Goal: Task Accomplishment & Management: Complete application form

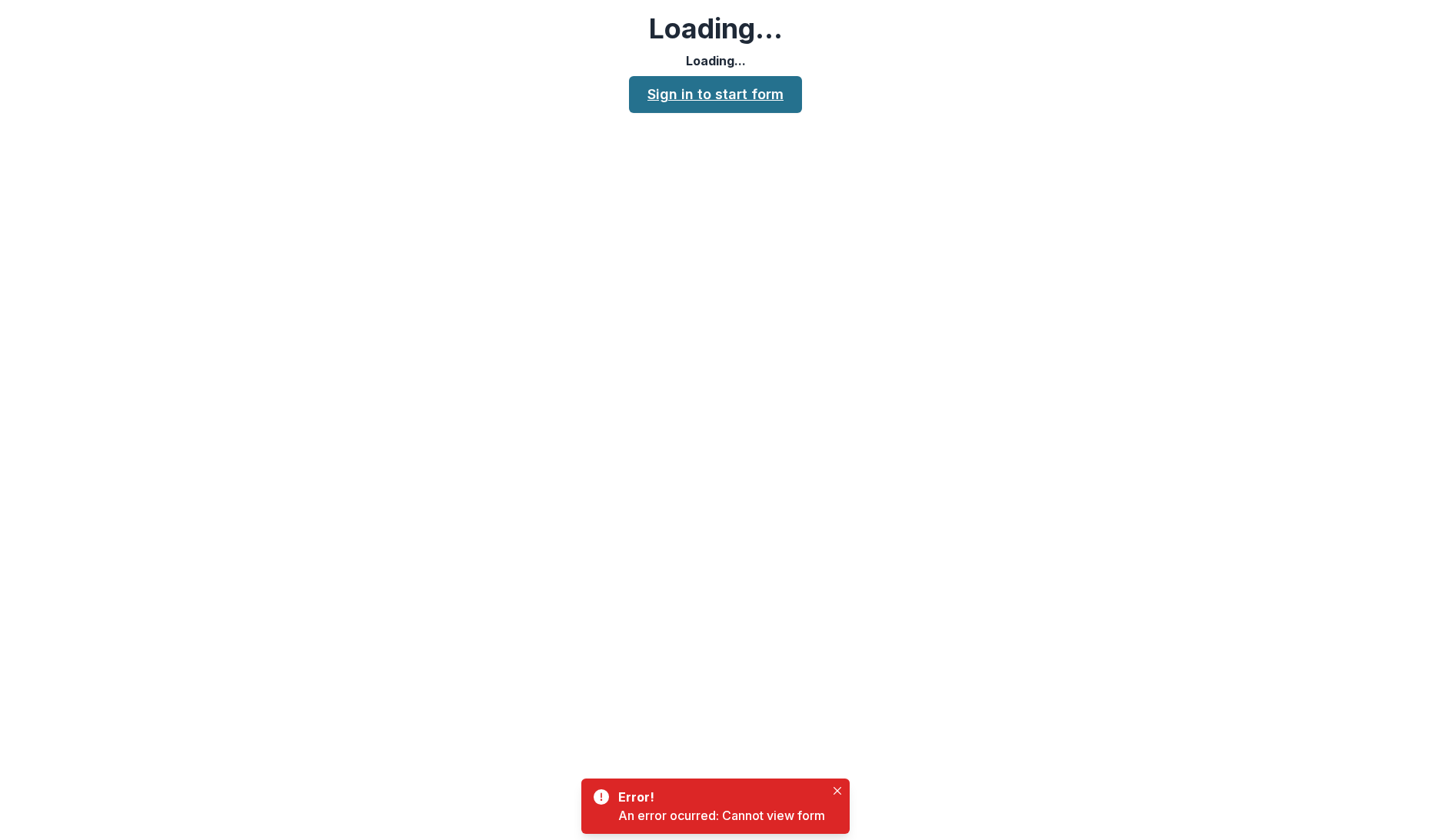
click at [733, 94] on link "Sign in to start form" at bounding box center [716, 94] width 173 height 36
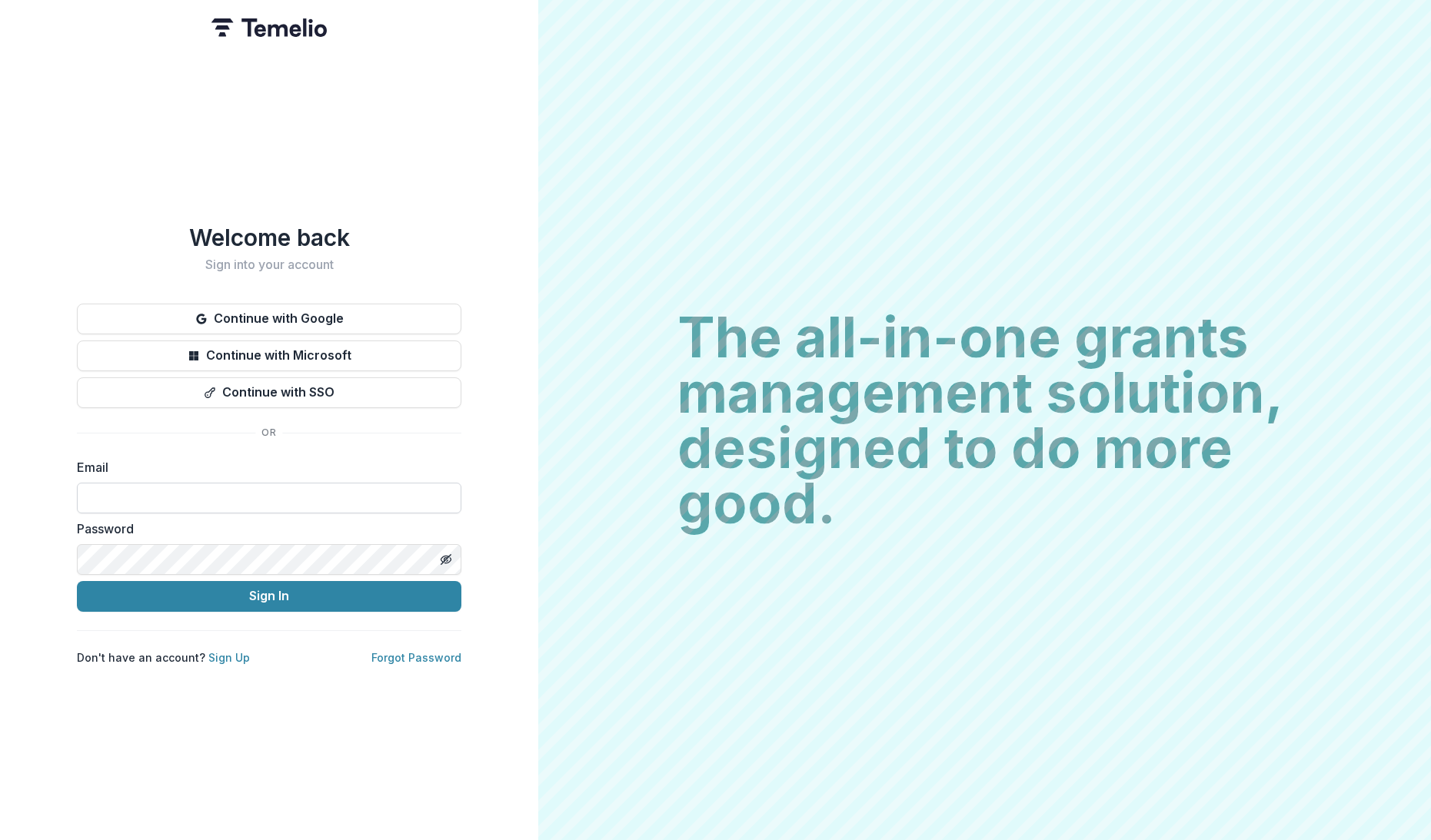
click at [296, 483] on input at bounding box center [269, 497] width 384 height 31
drag, startPoint x: 398, startPoint y: 453, endPoint x: 552, endPoint y: 313, distance: 208.1
click at [399, 450] on div "Welcome back Sign into your account Continue with Google Continue with Microsof…" at bounding box center [269, 444] width 384 height 441
click at [391, 492] on input at bounding box center [269, 497] width 384 height 31
type input "*"
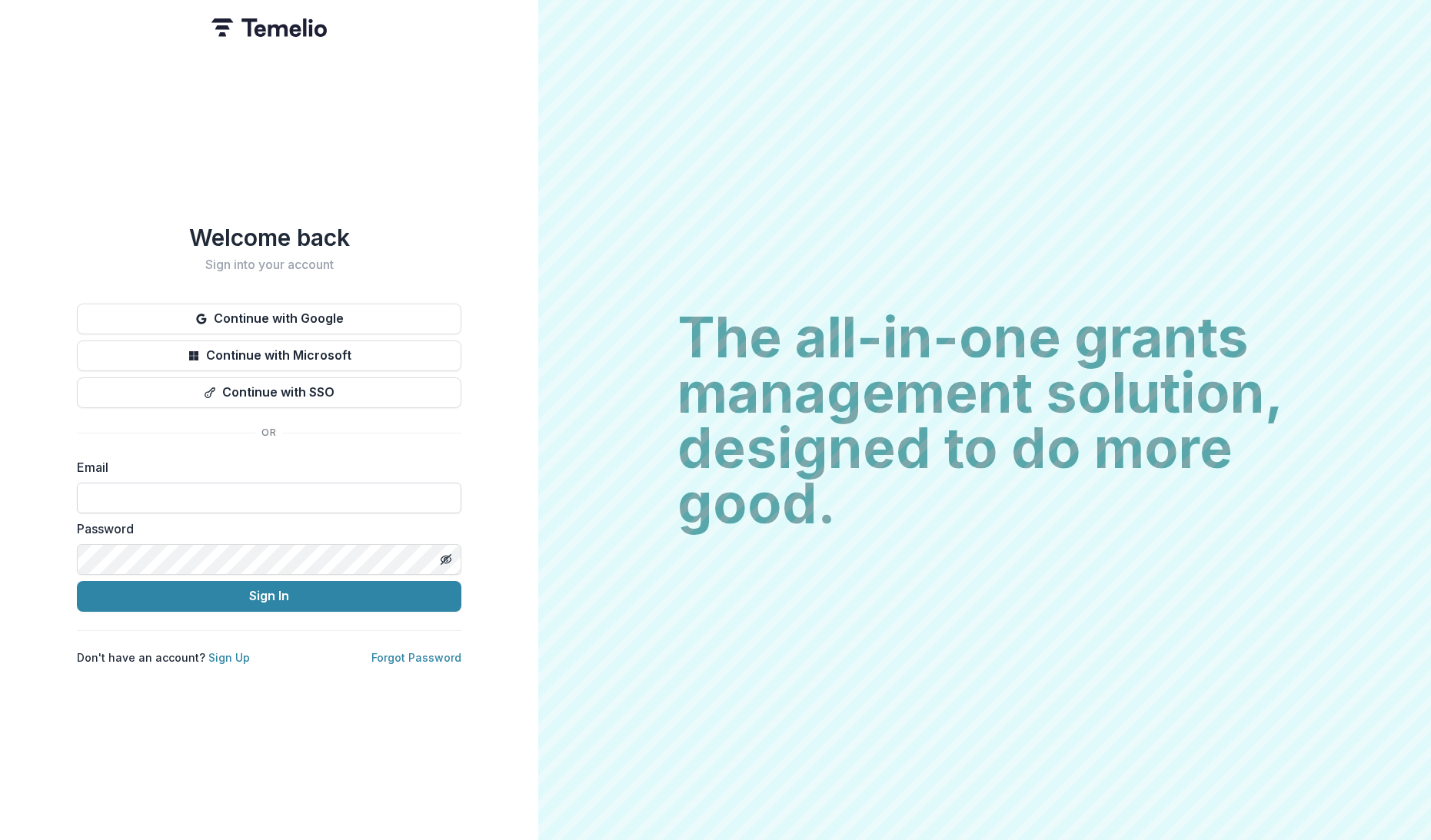
paste input "**********"
type input "**********"
click at [395, 586] on button "Sign In" at bounding box center [269, 596] width 384 height 31
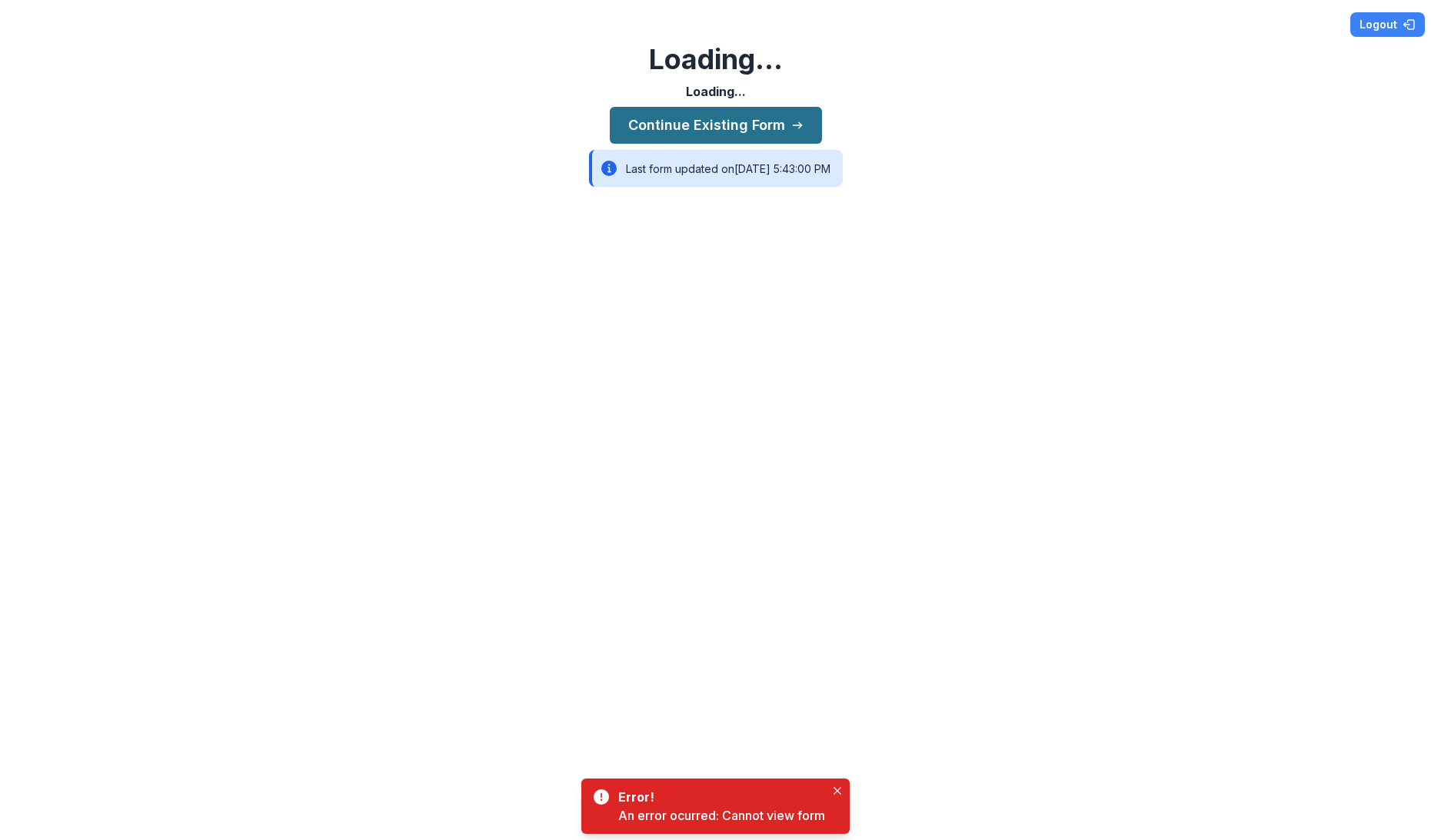
click at [791, 128] on icon "button" at bounding box center [797, 125] width 12 height 12
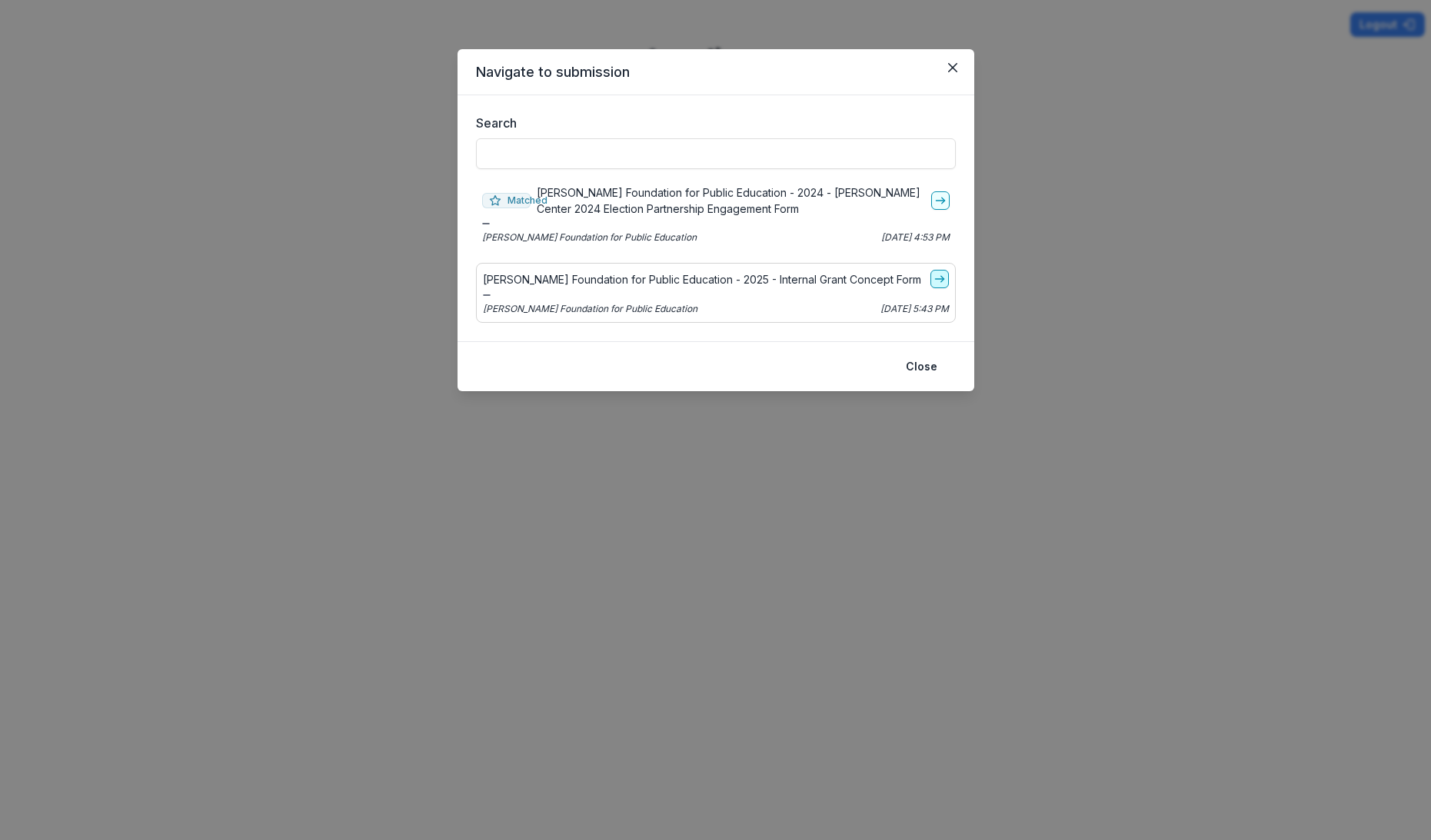
click at [936, 278] on icon "go-to" at bounding box center [940, 279] width 12 height 12
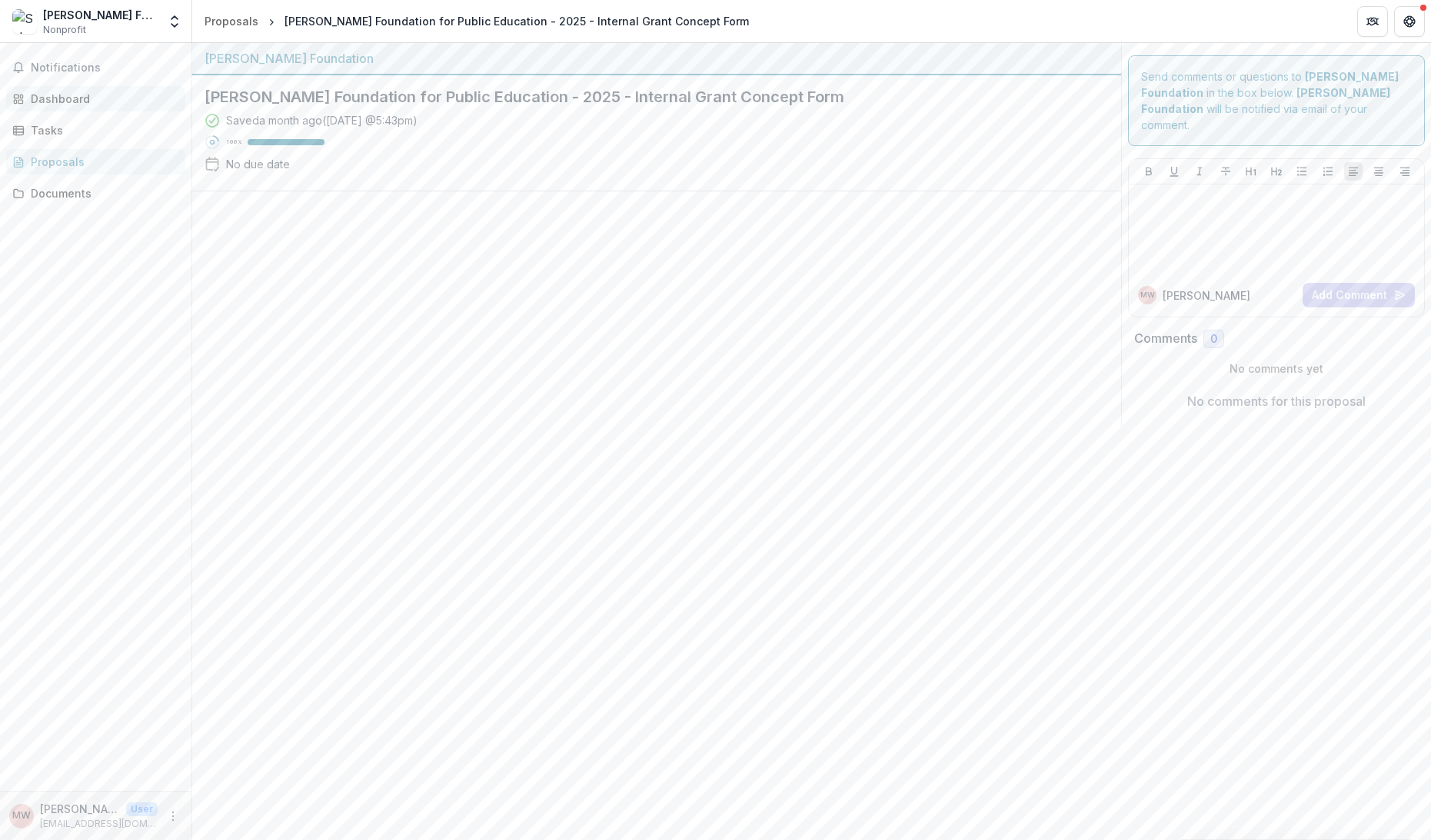
click at [88, 99] on div "Dashboard" at bounding box center [101, 98] width 142 height 16
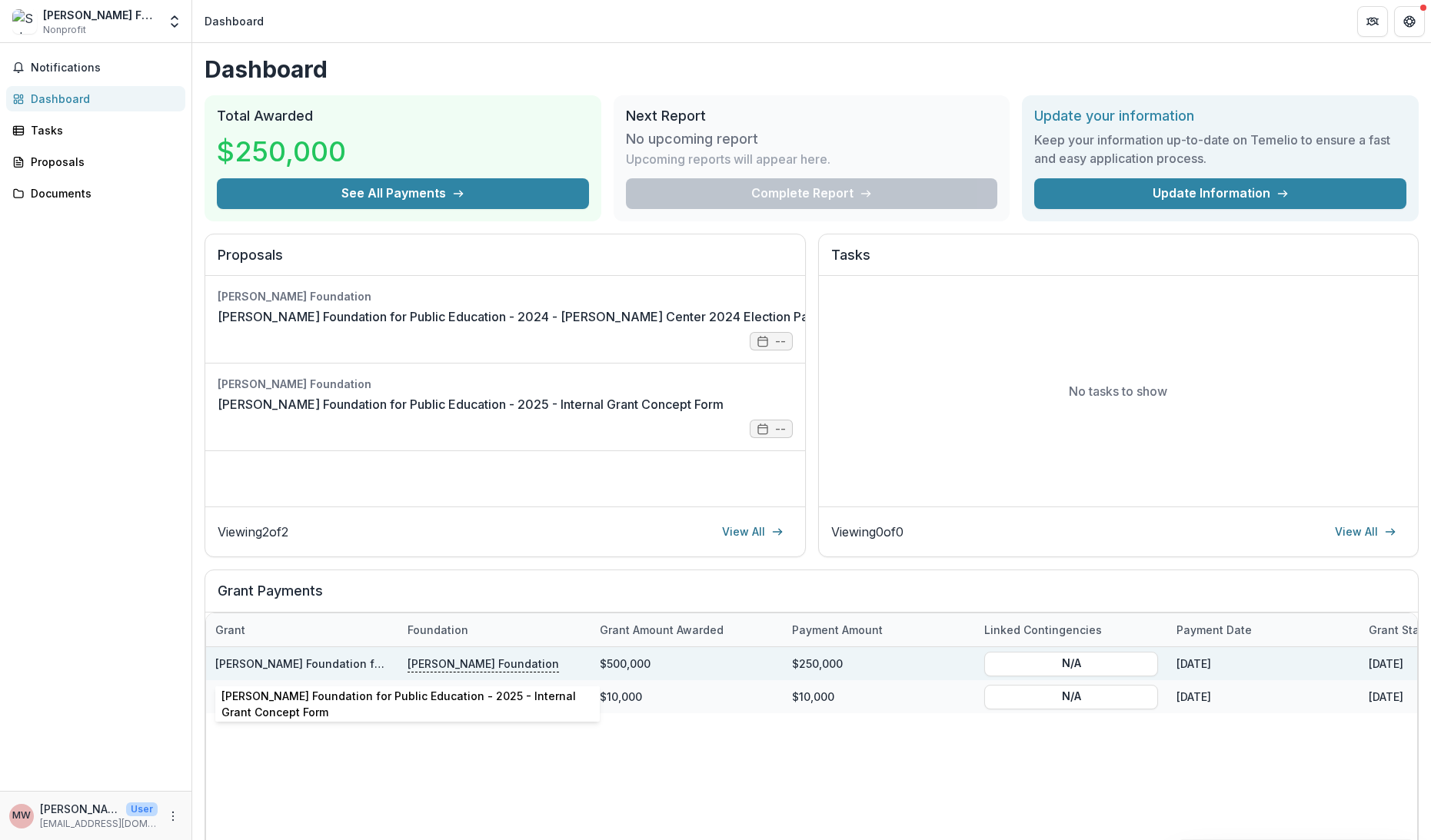
click at [317, 668] on link "[PERSON_NAME] Foundation for Public Education - 2025 - Internal Grant Concept F…" at bounding box center [447, 663] width 464 height 13
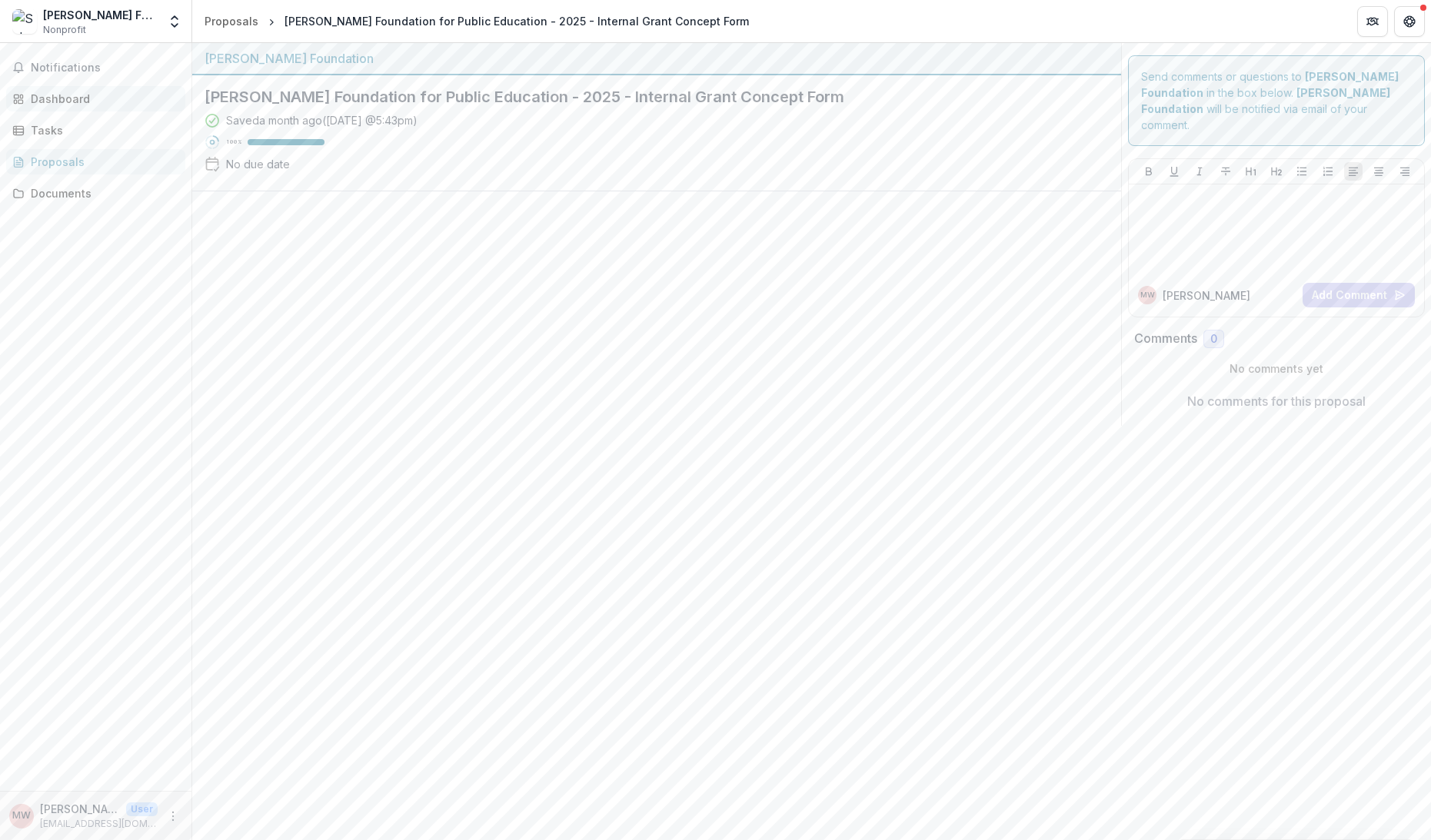
click at [80, 95] on div "Dashboard" at bounding box center [101, 98] width 142 height 16
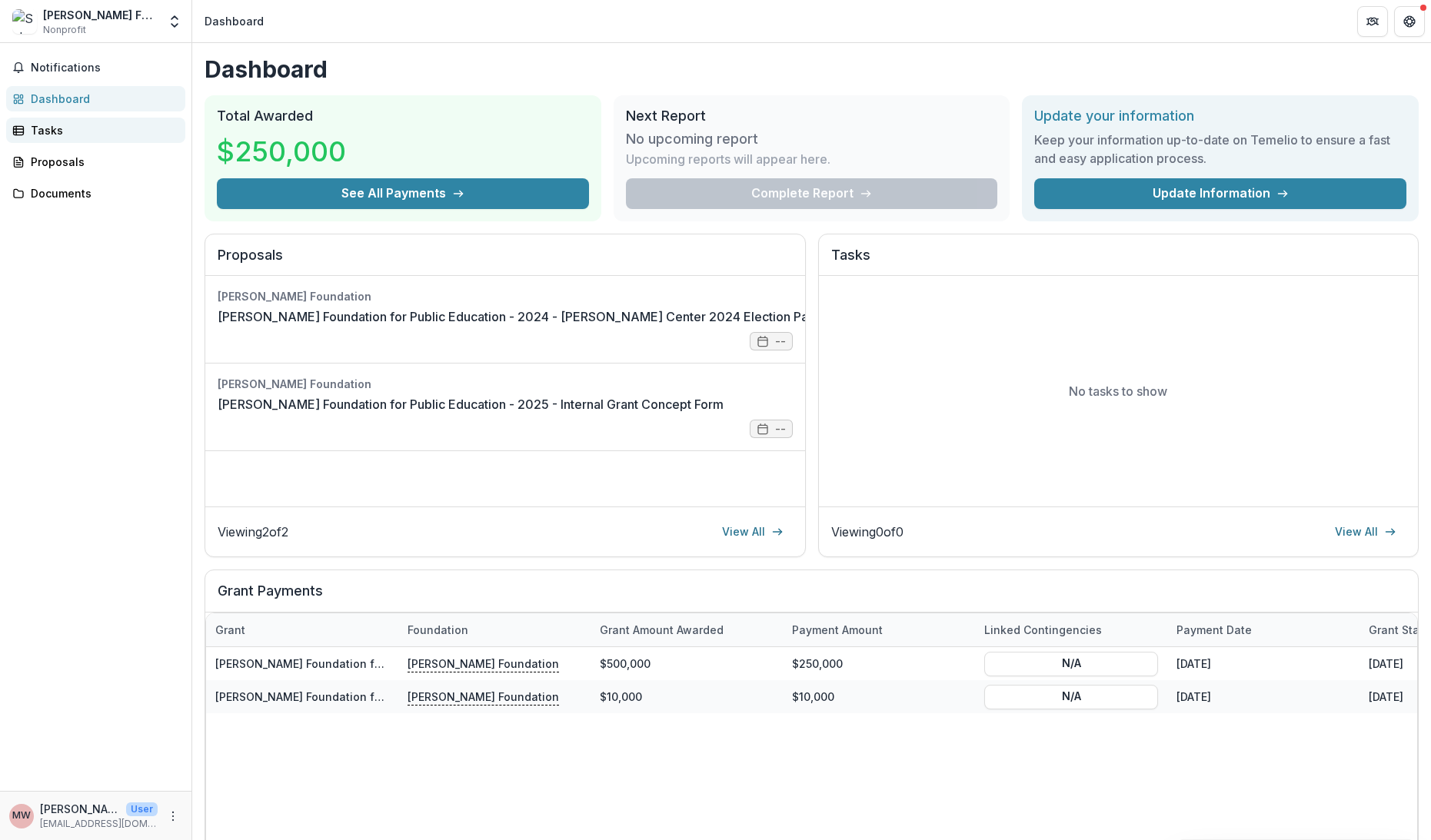
click at [77, 139] on link "Tasks" at bounding box center [96, 130] width 179 height 26
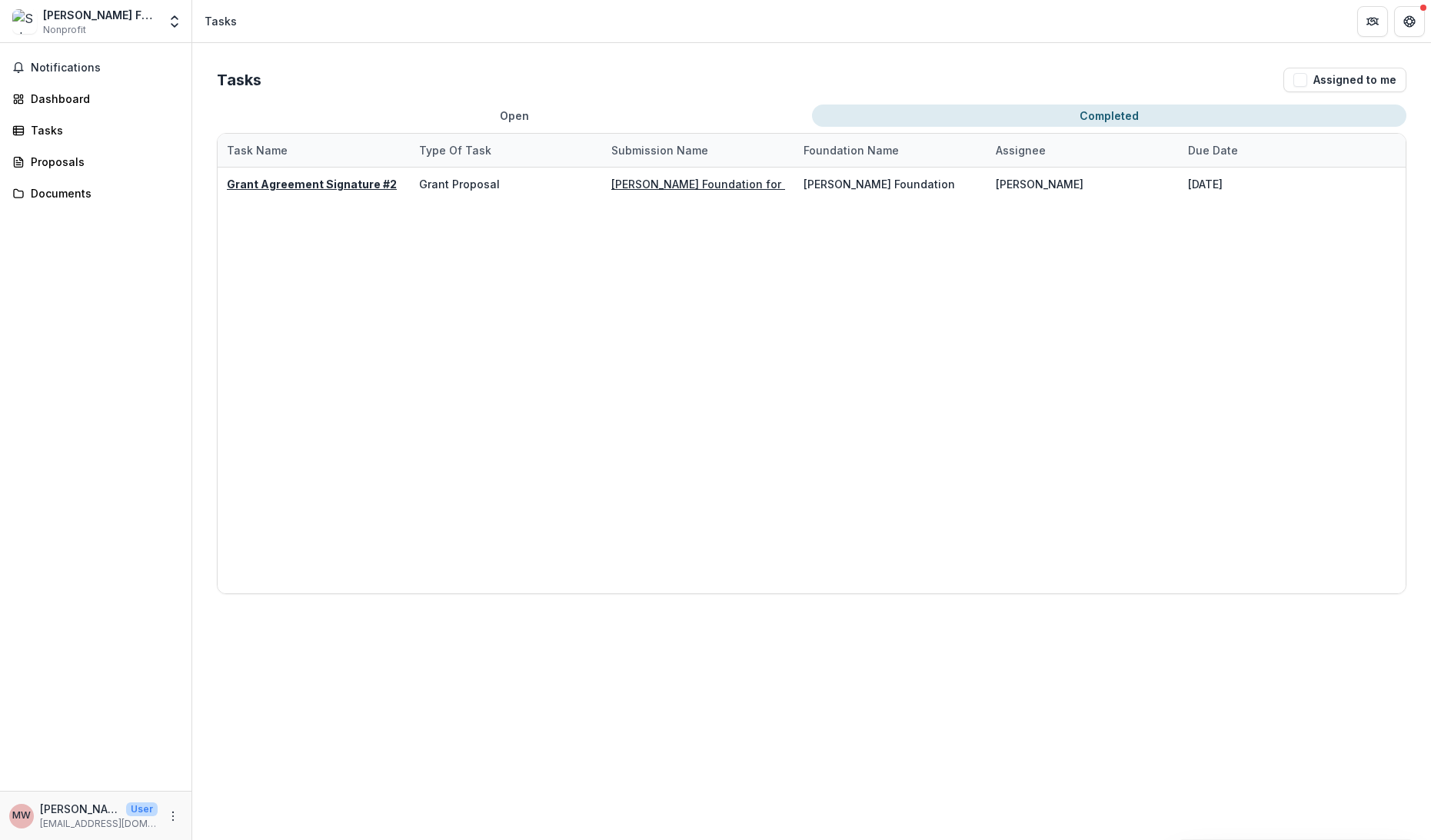
click at [1106, 110] on button "Completed" at bounding box center [1109, 115] width 595 height 23
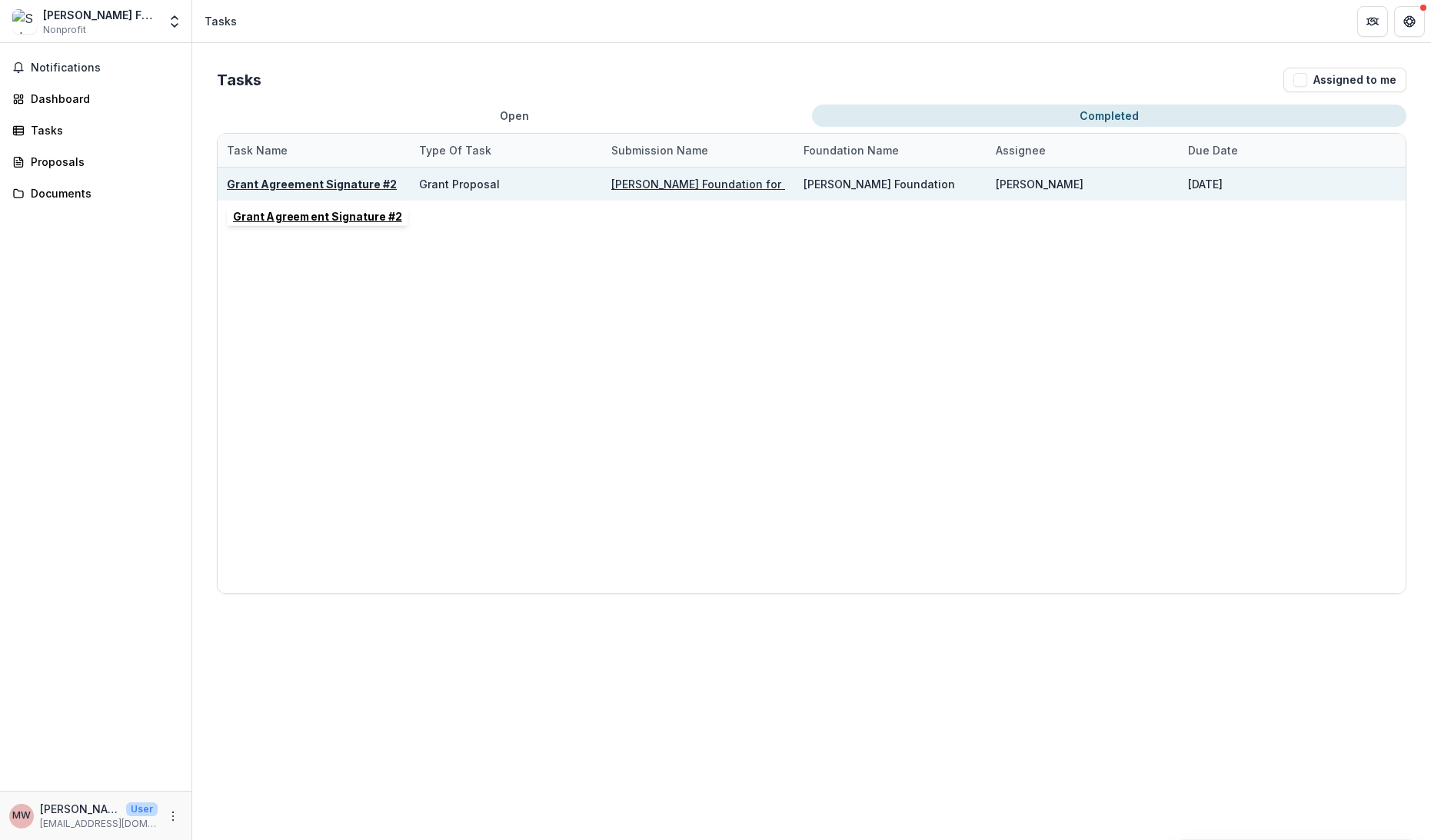
click at [330, 187] on u "Grant Agreement Signature #2" at bounding box center [311, 183] width 170 height 13
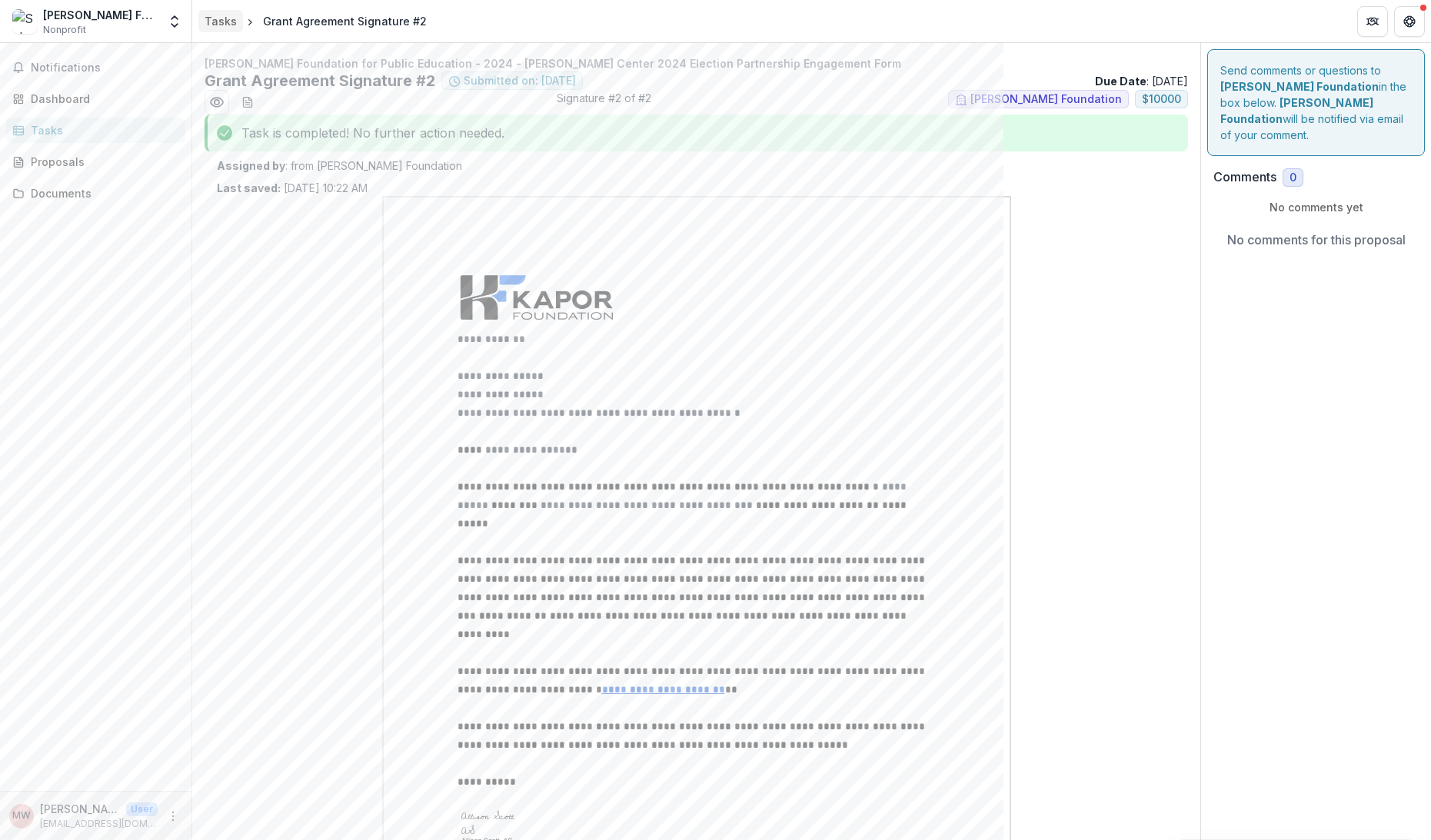
click at [216, 23] on div "Tasks" at bounding box center [221, 21] width 33 height 16
